Goal: Use online tool/utility: Utilize a website feature to perform a specific function

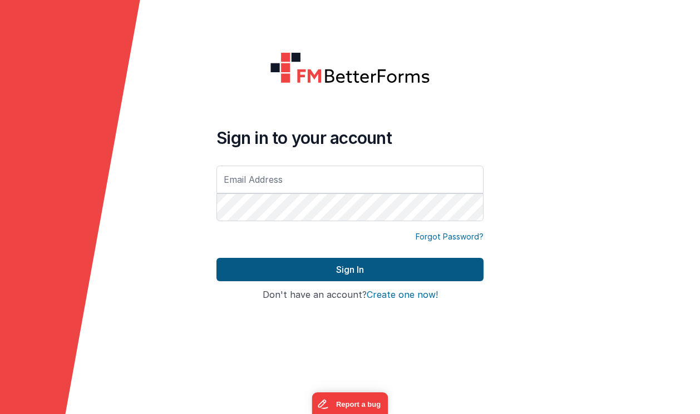
type input "laura@petrasoap.com"
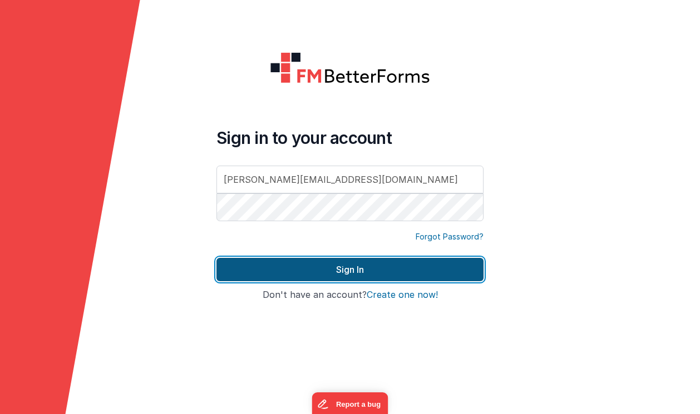
click at [349, 274] on button "Sign In" at bounding box center [349, 269] width 267 height 23
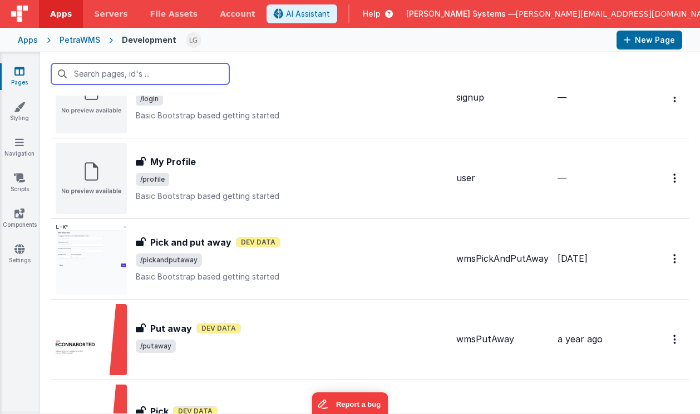
scroll to position [648, 0]
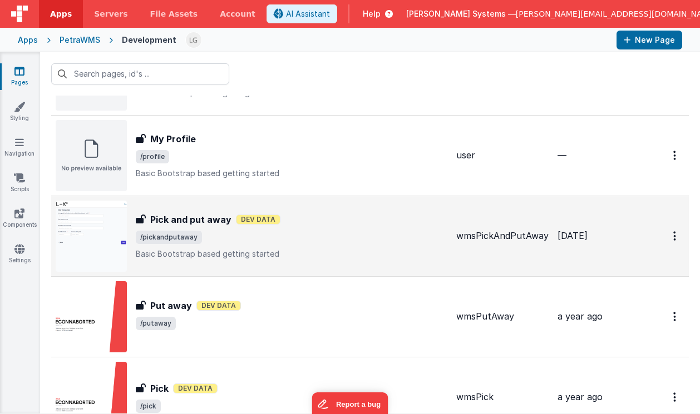
click at [180, 225] on h3 "Pick and put away" at bounding box center [190, 219] width 81 height 13
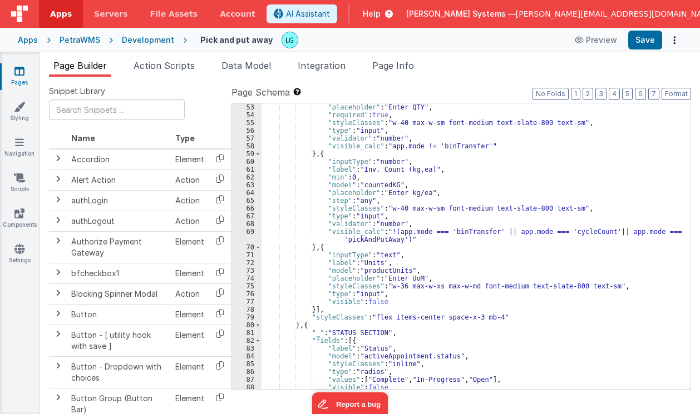
scroll to position [413, 0]
drag, startPoint x: 385, startPoint y: 301, endPoint x: 321, endPoint y: 300, distance: 64.0
click at [321, 300] on div ""placeholder" : "Enter QTY" , "required" : true , "styleClasses" : "w-40 max-w-…" at bounding box center [471, 253] width 420 height 301
click at [419, 221] on div ""placeholder" : "Enter QTY" , "required" : true , "styleClasses" : "w-40 max-w-…" at bounding box center [471, 253] width 420 height 301
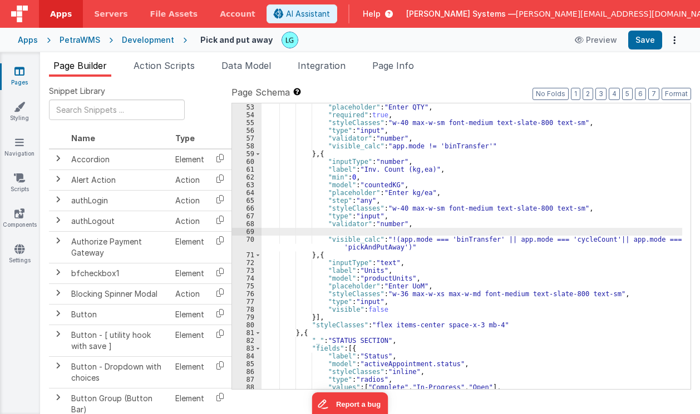
paste textarea
click at [320, 239] on div ""placeholder" : "Enter QTY" , "required" : true , "styleClasses" : "w-40 max-w-…" at bounding box center [471, 253] width 420 height 301
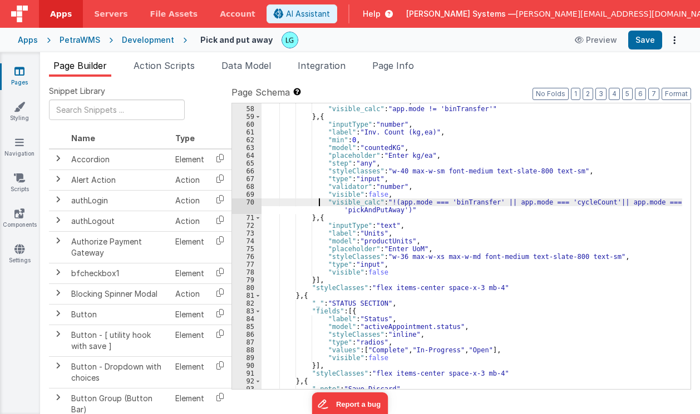
scroll to position [450, 0]
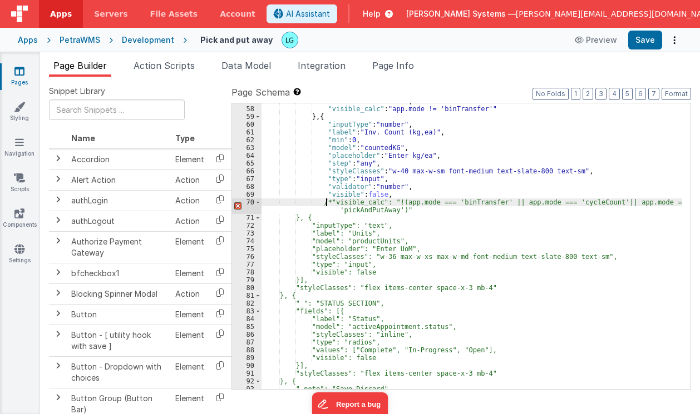
click at [406, 210] on div ""validator" : "number" , "visible_calc" : "app.mode != 'binTransfer'" } , { "in…" at bounding box center [471, 247] width 420 height 301
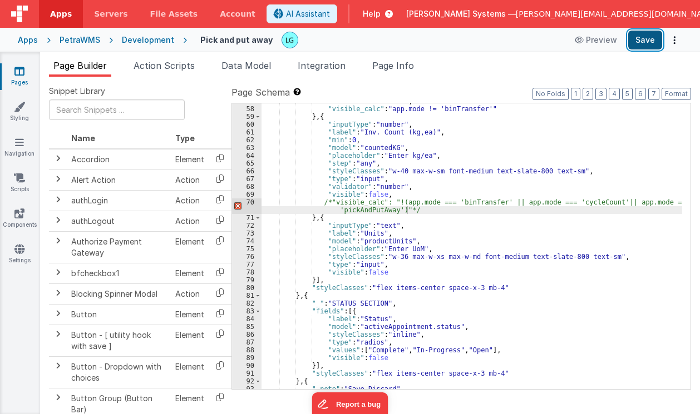
click at [642, 43] on button "Save" at bounding box center [645, 40] width 34 height 19
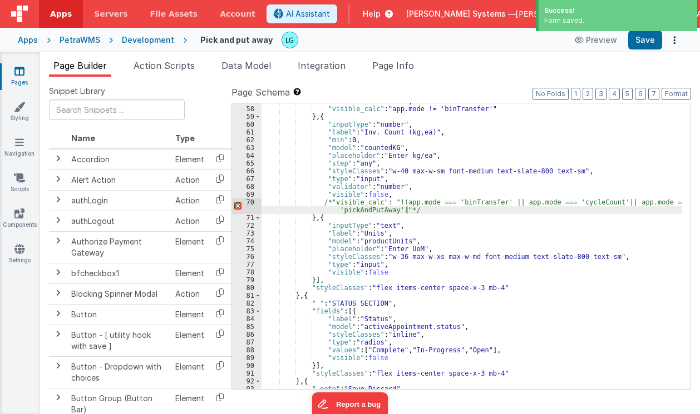
click at [404, 190] on div ""validator" : "number" , "visible_calc" : "app.mode != 'binTransfer'" } , { "in…" at bounding box center [471, 247] width 420 height 301
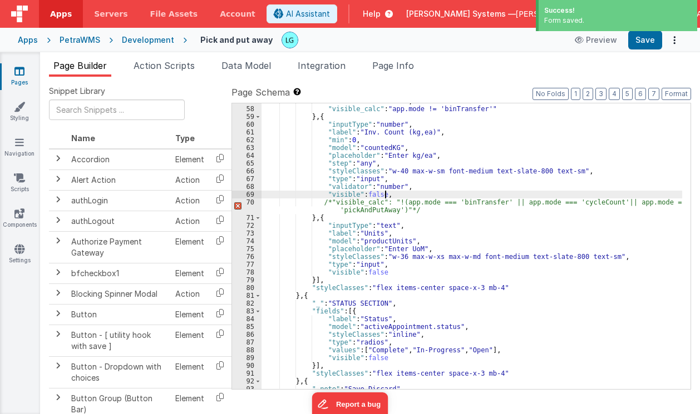
click at [399, 197] on div ""validator" : "number" , "visible_calc" : "app.mode != 'binTransfer'" } , { "in…" at bounding box center [471, 247] width 420 height 301
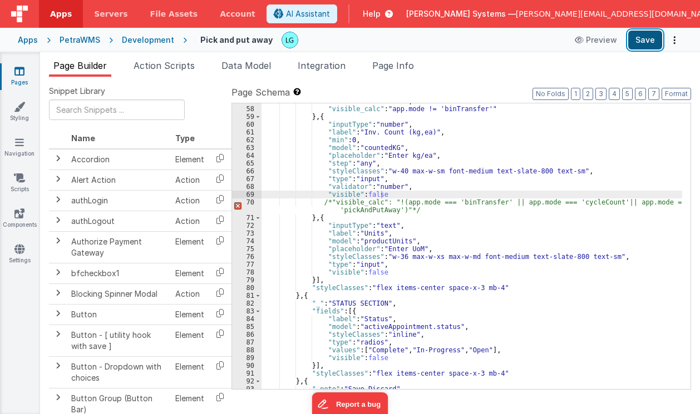
click at [641, 44] on button "Save" at bounding box center [645, 40] width 34 height 19
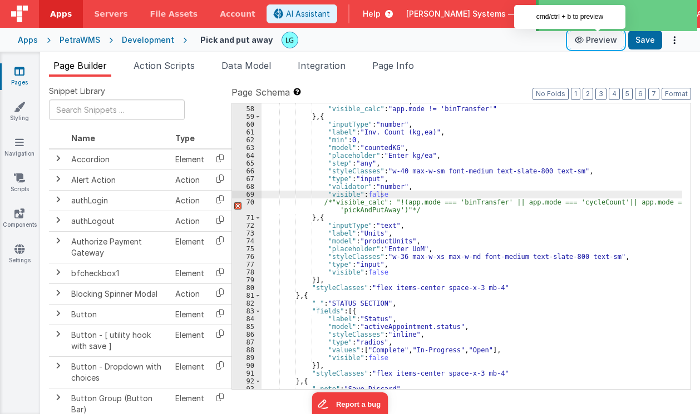
click at [588, 41] on button "Preview" at bounding box center [596, 40] width 56 height 18
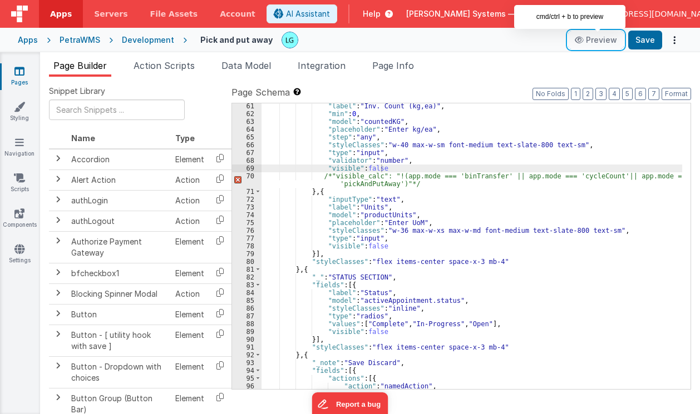
scroll to position [474, 0]
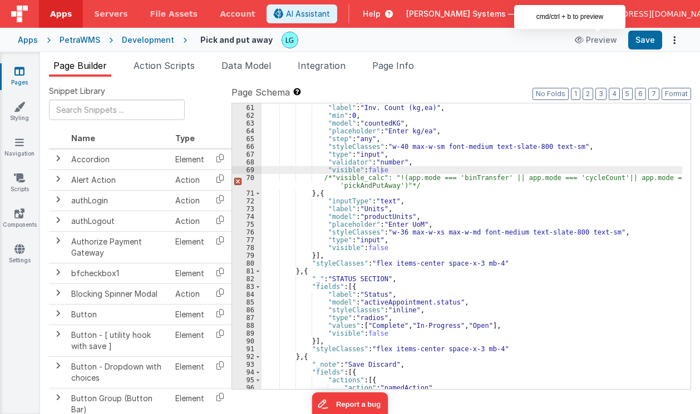
click at [450, 203] on div ""inputType" : "number" , "label" : "Inv. Count (kg,ea)" , "min" : 0 , "model" :…" at bounding box center [471, 246] width 420 height 301
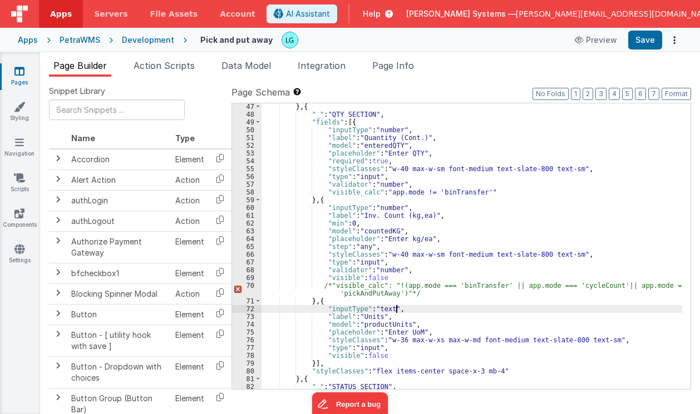
scroll to position [361, 0]
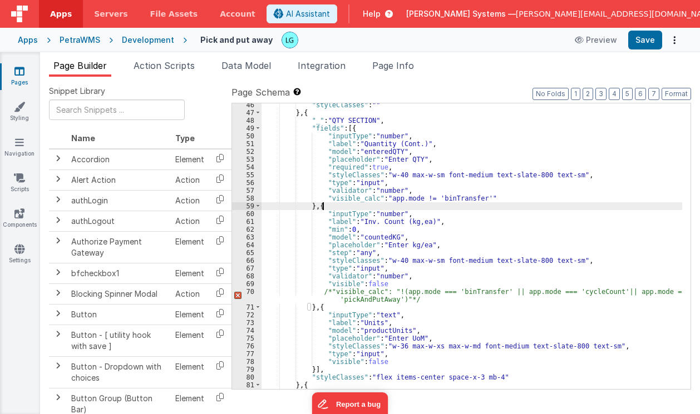
click at [450, 204] on div ""styleClasses" : "" } , { "_" : "QTY SECTION" , "fields" : [{ "inputType" : "nu…" at bounding box center [471, 251] width 420 height 301
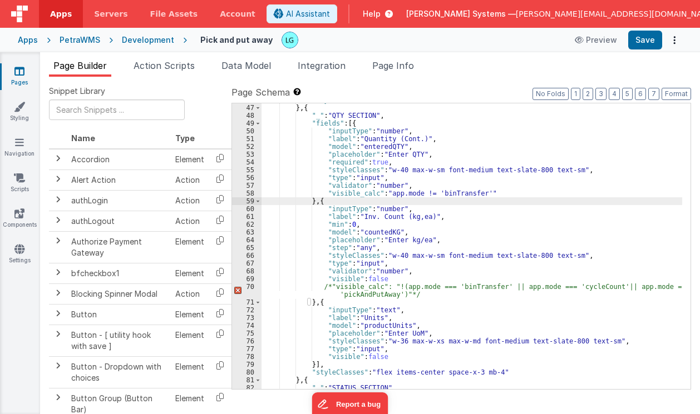
scroll to position [363, 0]
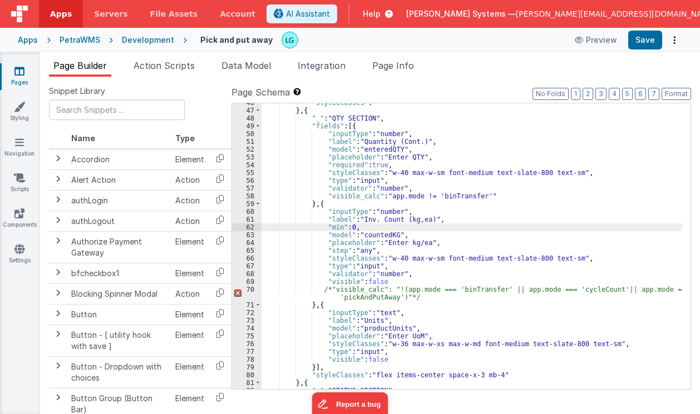
click at [353, 227] on div ""styleClasses" : "" } , { "_" : "QTY SECTION" , "fields" : [{ "inputType" : "nu…" at bounding box center [471, 249] width 420 height 301
click at [643, 46] on button "Save" at bounding box center [645, 40] width 34 height 19
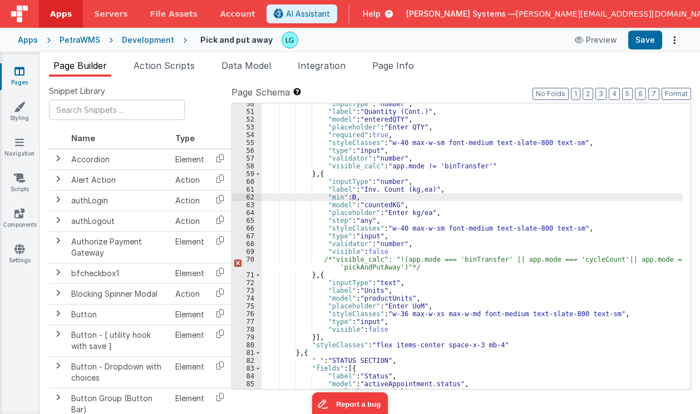
scroll to position [393, 0]
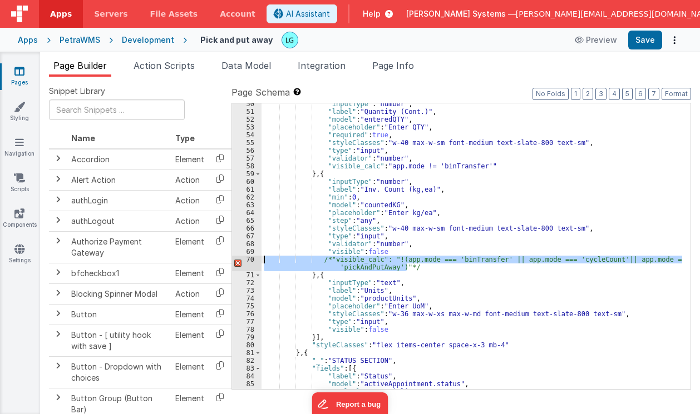
drag, startPoint x: 287, startPoint y: 266, endPoint x: 262, endPoint y: 264, distance: 25.2
click at [262, 264] on div ""inputType" : "number" , "label" : "Quantity (Cont.)" , "model" : "enteredQTY" …" at bounding box center [471, 250] width 420 height 301
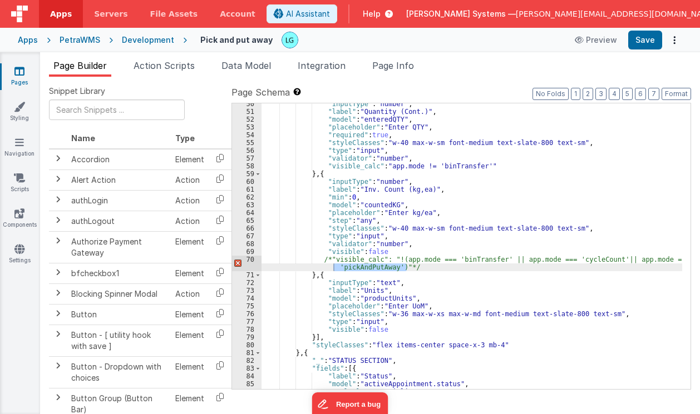
click at [420, 271] on div ""inputType" : "number" , "label" : "Quantity (Cont.)" , "model" : "enteredQTY" …" at bounding box center [471, 246] width 420 height 286
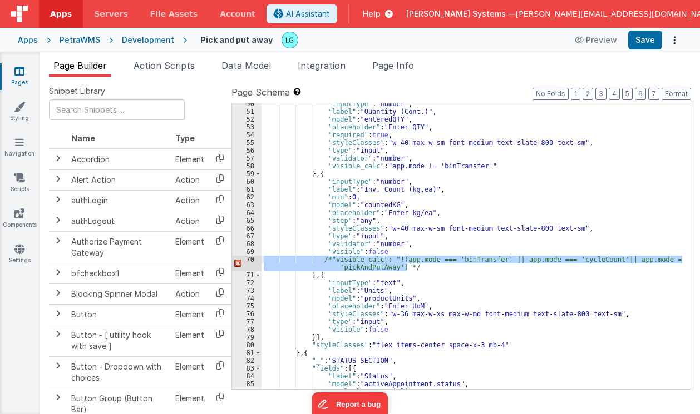
drag, startPoint x: 418, startPoint y: 267, endPoint x: 254, endPoint y: 260, distance: 164.2
click at [254, 260] on div "50 51 52 53 54 55 56 57 58 59 60 61 62 63 64 65 66 67 68 69 70 71 72 73 74 75 7…" at bounding box center [460, 246] width 459 height 287
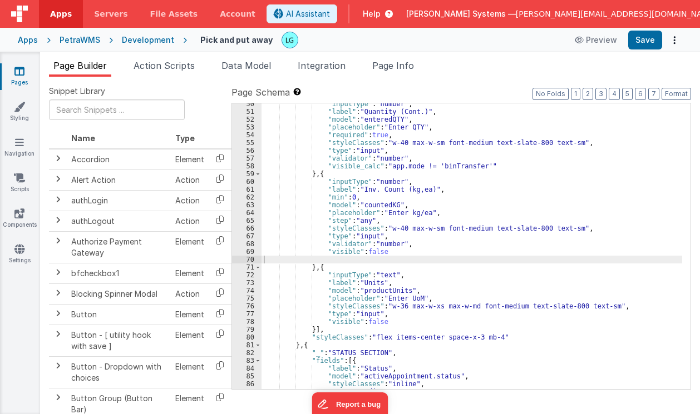
click at [44, 117] on div "Snippet Library Name Type Accordion Element Alert Action Action authLogin Actio…" at bounding box center [370, 254] width 660 height 355
click at [648, 30] on div "Apps PetraWMS Development Pick and put away Preview Save" at bounding box center [350, 40] width 700 height 24
click at [648, 39] on button "Save" at bounding box center [645, 40] width 34 height 19
